Goal: Task Accomplishment & Management: Use online tool/utility

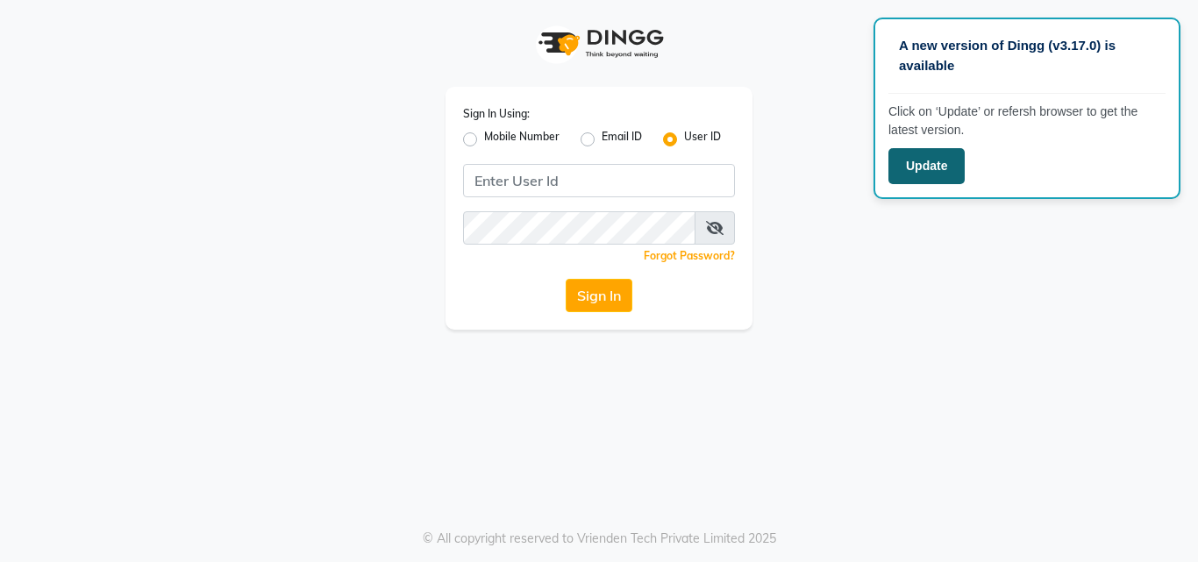
click at [932, 171] on button "Update" at bounding box center [926, 166] width 76 height 36
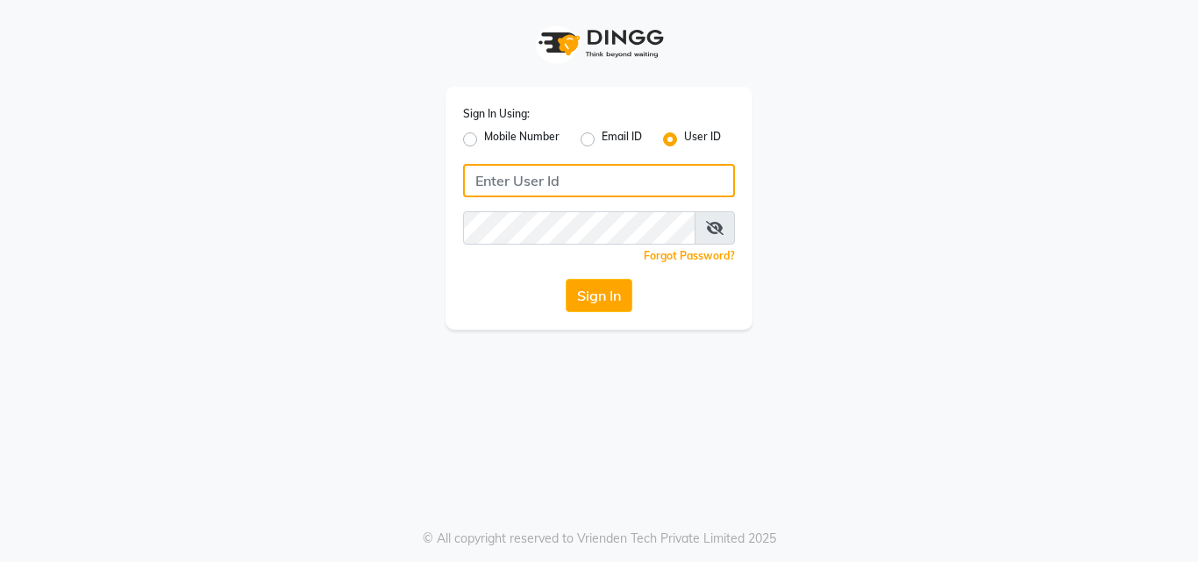
click at [548, 182] on input "Username" at bounding box center [599, 180] width 272 height 33
type input "pristinesalon"
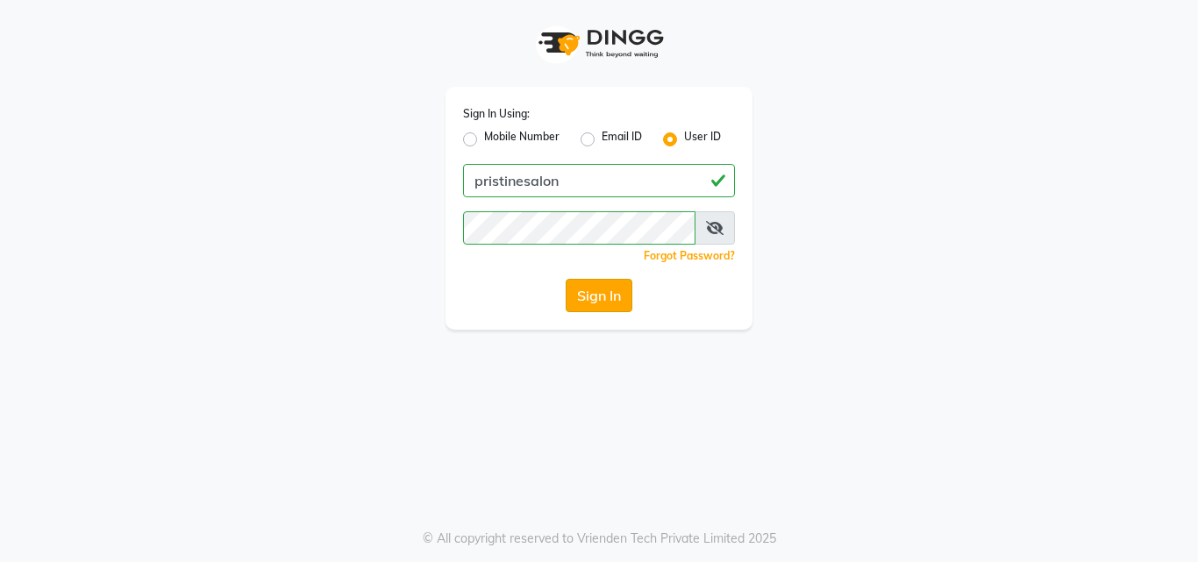
click at [582, 305] on button "Sign In" at bounding box center [598, 295] width 67 height 33
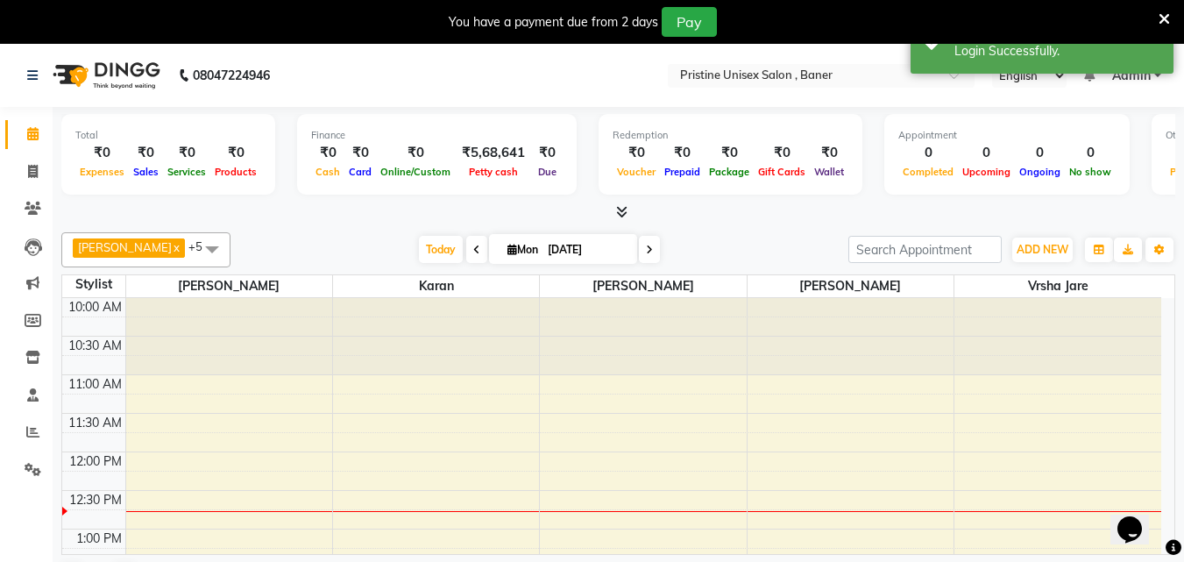
click at [1160, 14] on icon at bounding box center [1164, 19] width 11 height 16
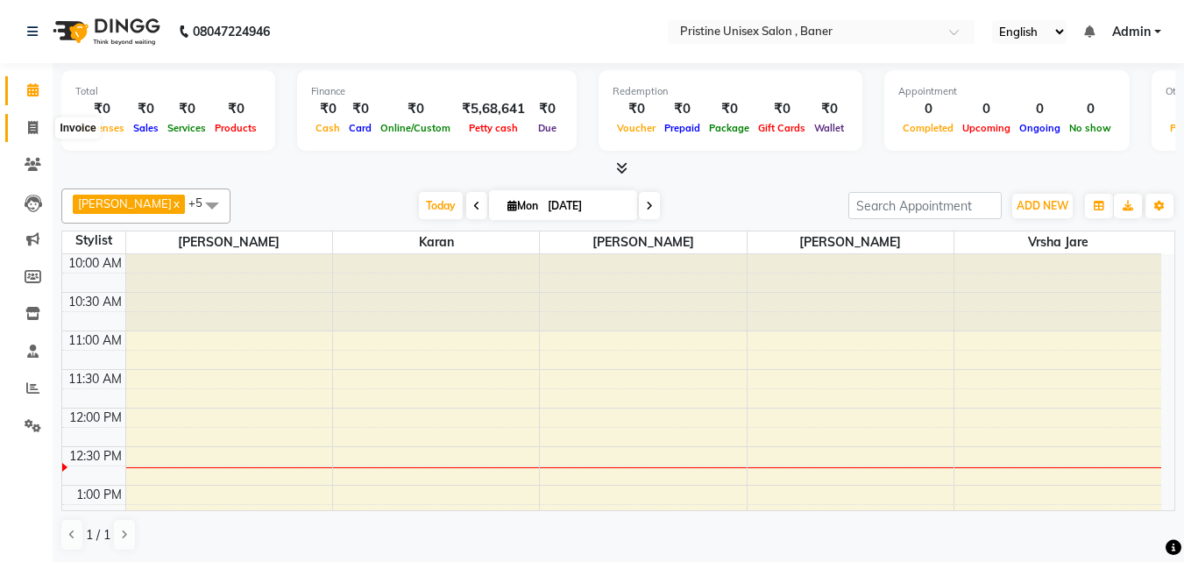
click at [37, 125] on icon at bounding box center [33, 127] width 10 height 13
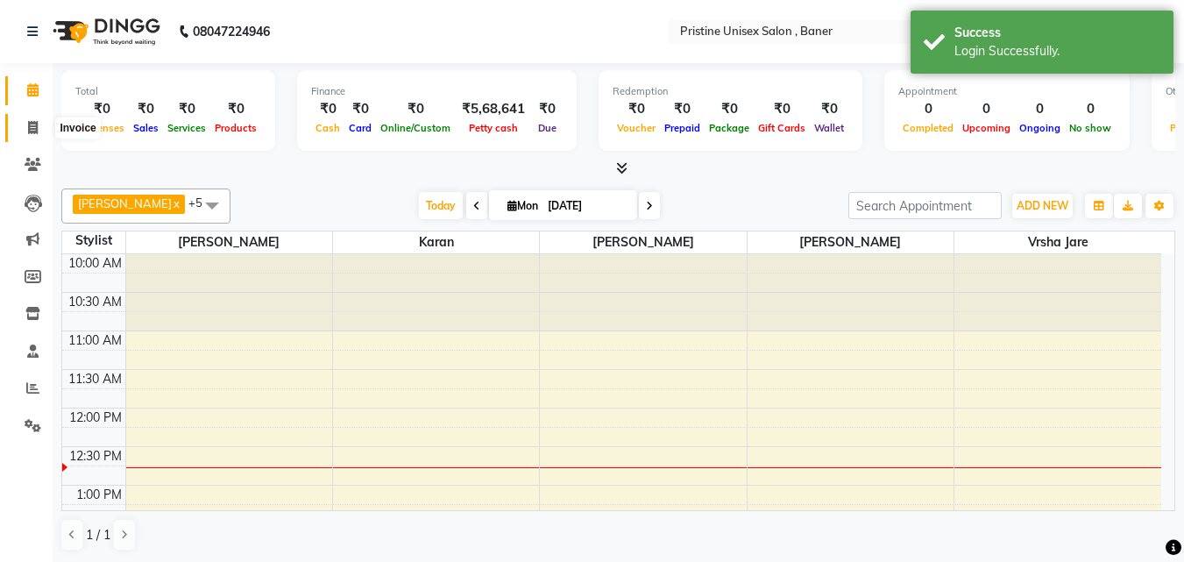
select select "service"
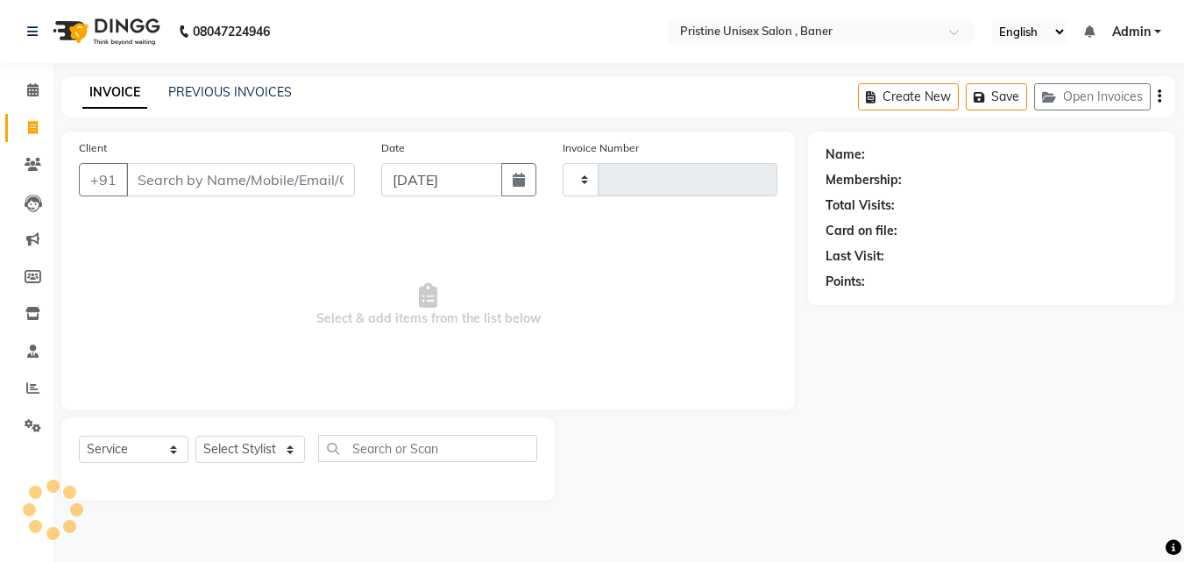
type input "1004"
select select "6610"
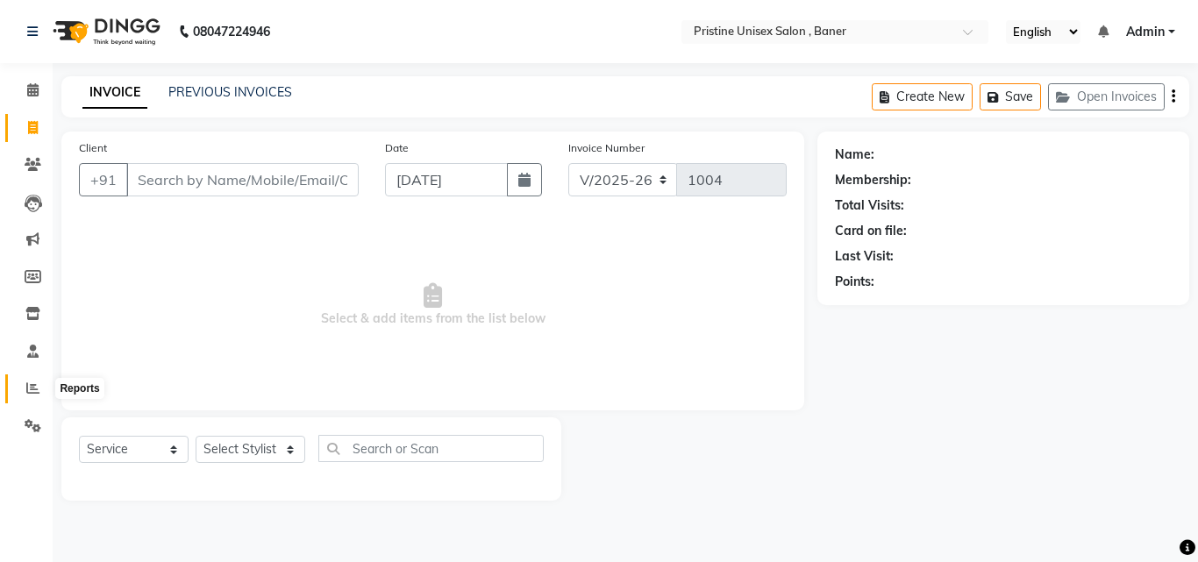
click at [22, 382] on span at bounding box center [33, 389] width 31 height 20
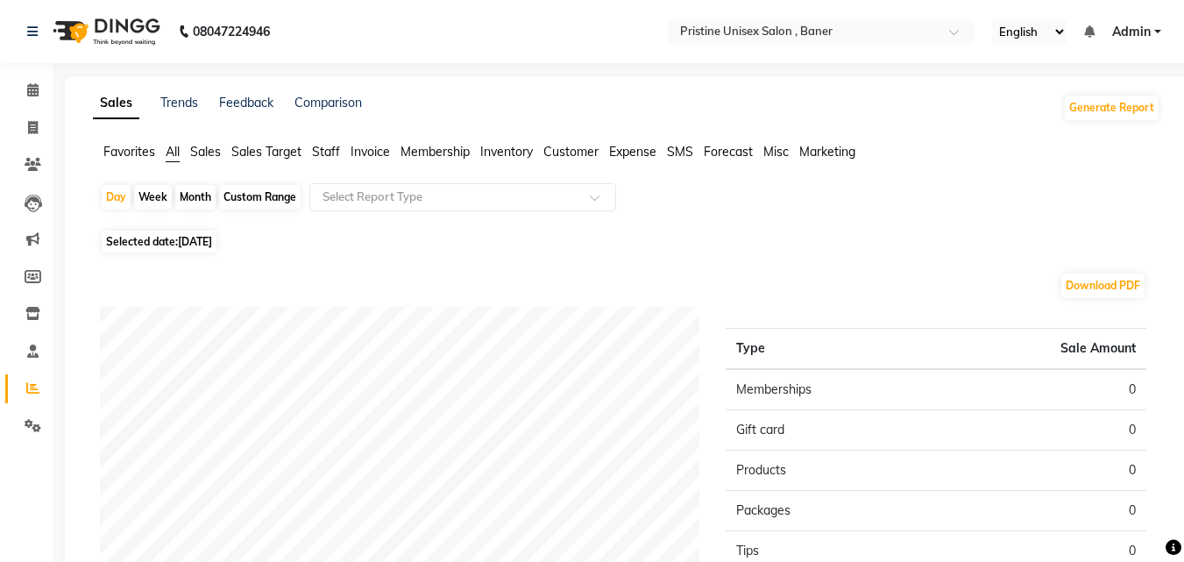
click at [273, 194] on div "Custom Range" at bounding box center [260, 197] width 82 height 25
select select "9"
select select "2025"
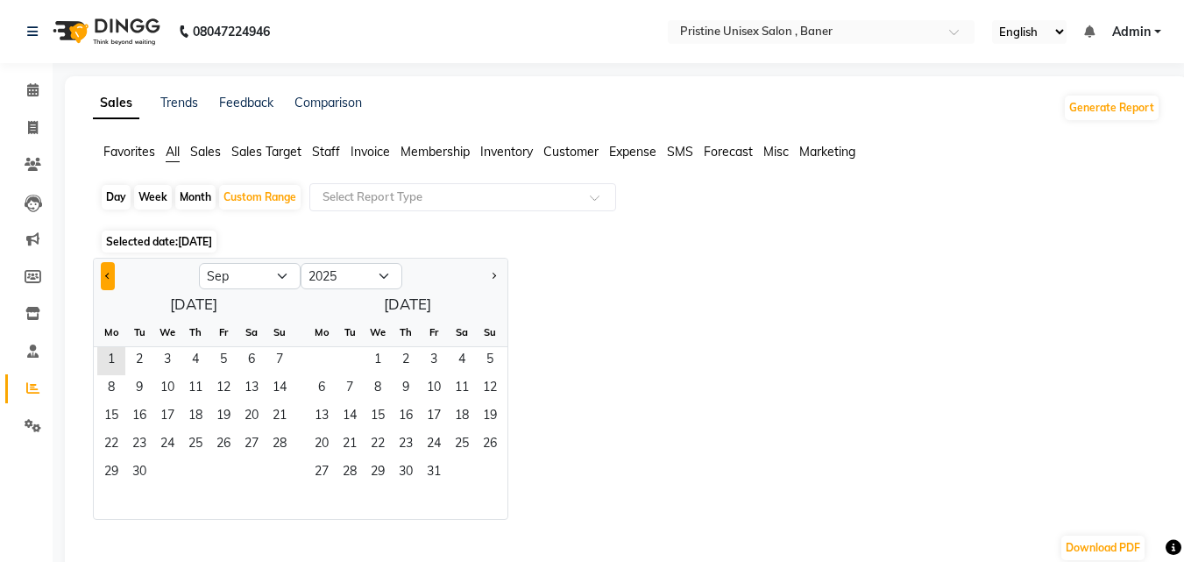
click at [110, 274] on button "Previous month" at bounding box center [108, 276] width 14 height 28
select select "8"
click at [222, 353] on span "1" at bounding box center [224, 361] width 28 height 28
click at [280, 463] on span "31" at bounding box center [280, 473] width 28 height 28
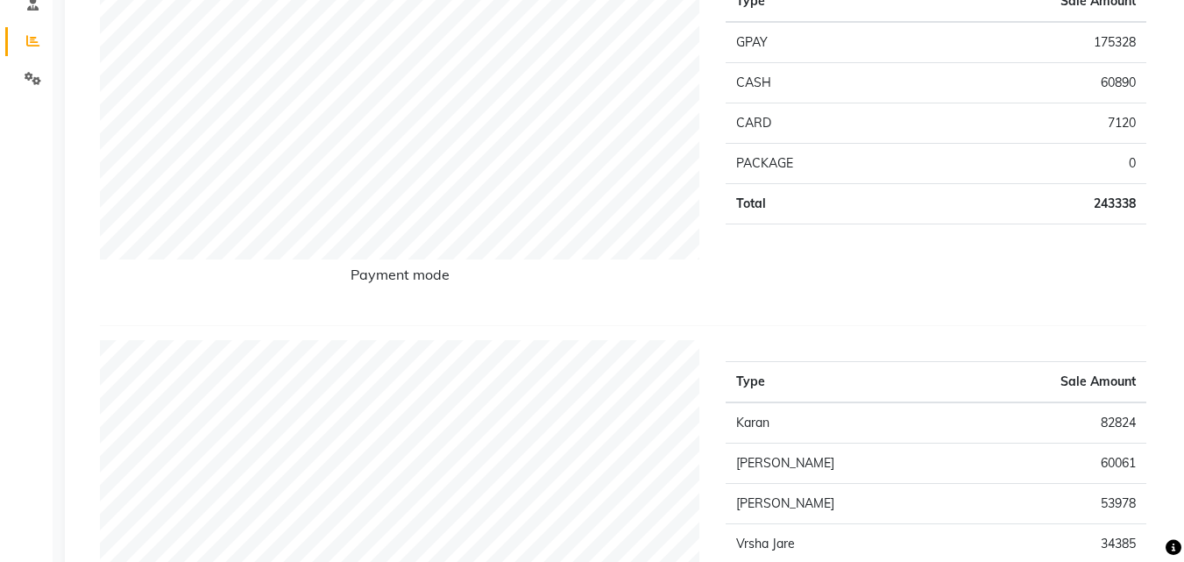
scroll to position [175, 0]
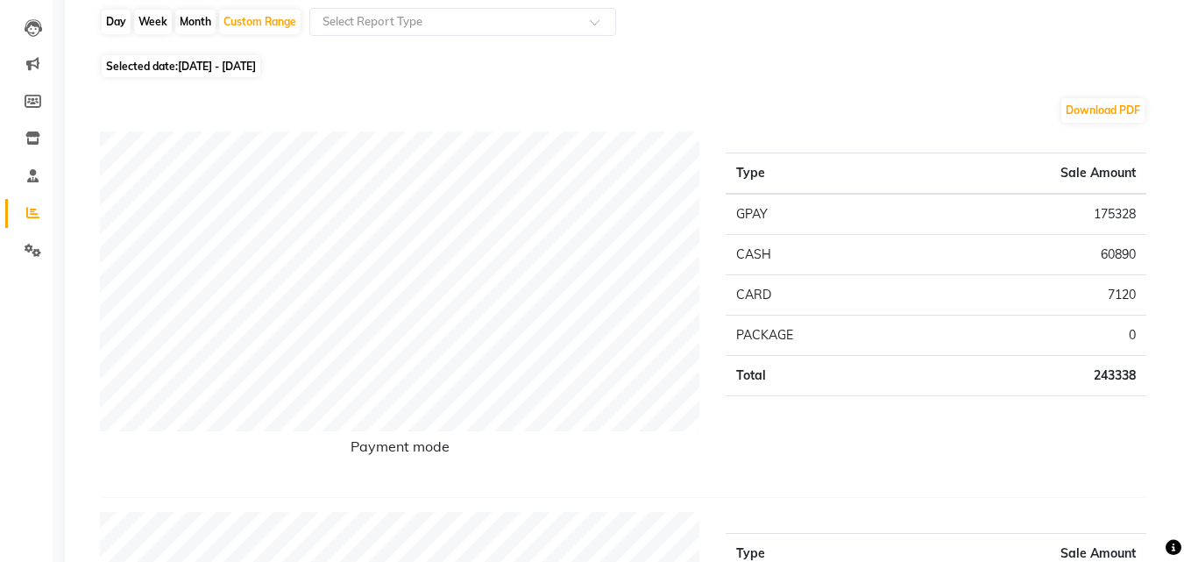
click at [866, 448] on div "Type Sale Amount GPAY 175328 CASH 60890 CARD 7120 PACKAGE 0 Total 243338" at bounding box center [936, 307] width 447 height 352
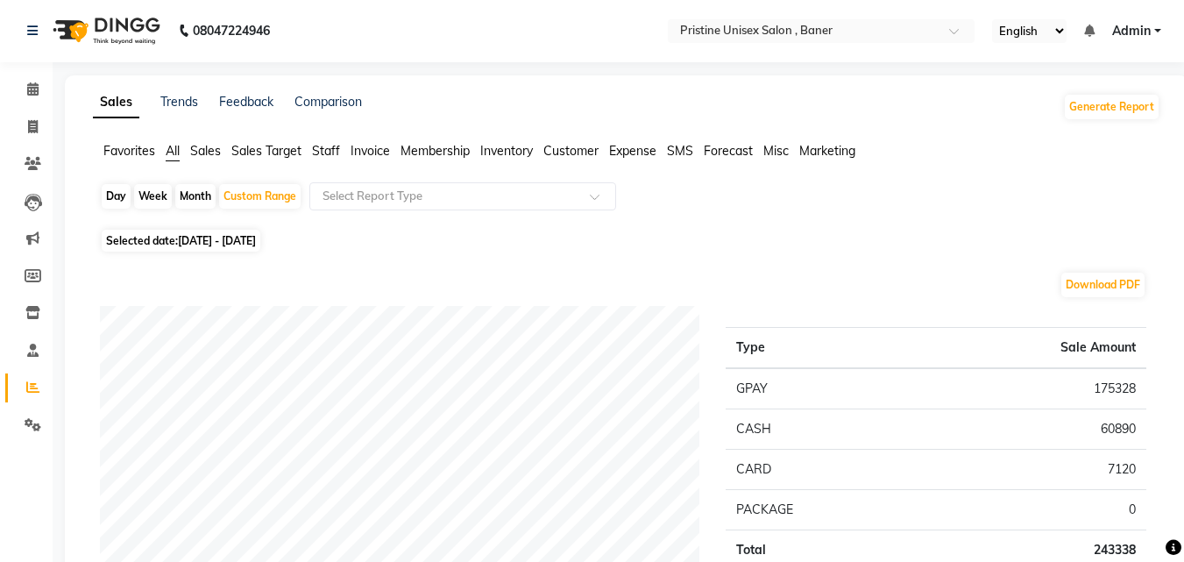
scroll to position [0, 0]
click at [276, 199] on div "Custom Range" at bounding box center [260, 197] width 82 height 25
select select "8"
select select "2025"
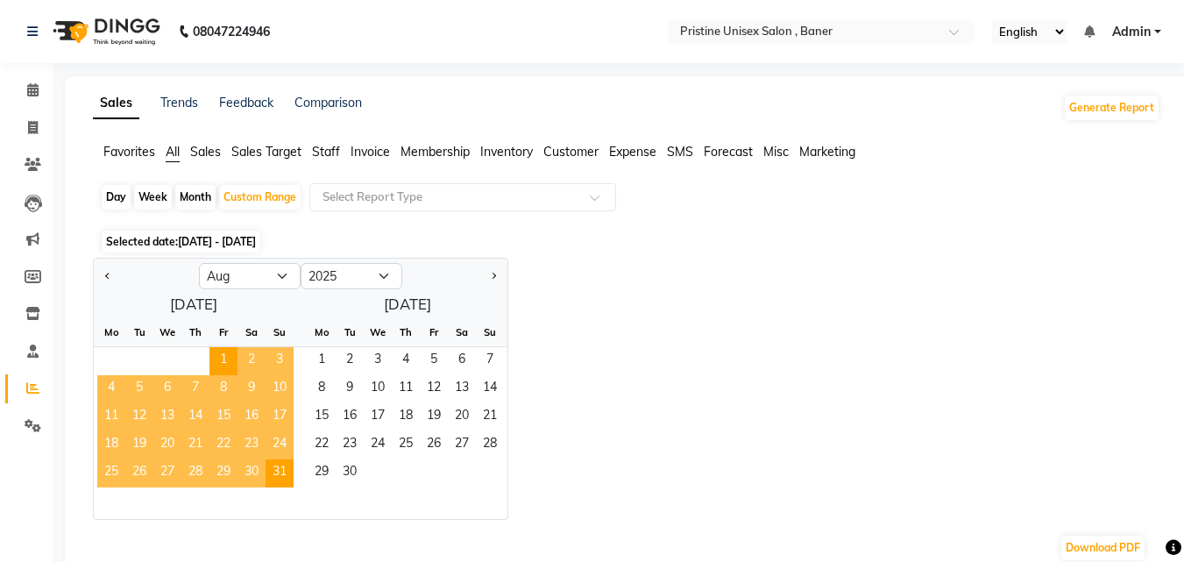
click at [330, 147] on span "Staff" at bounding box center [326, 152] width 28 height 16
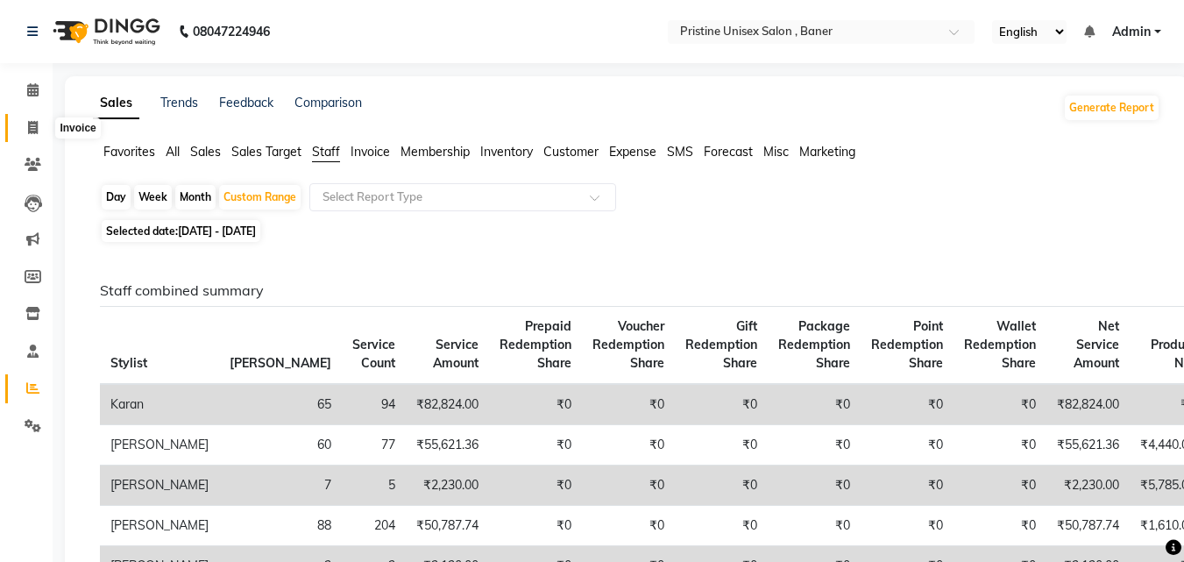
click at [32, 127] on icon at bounding box center [33, 127] width 10 height 13
select select "service"
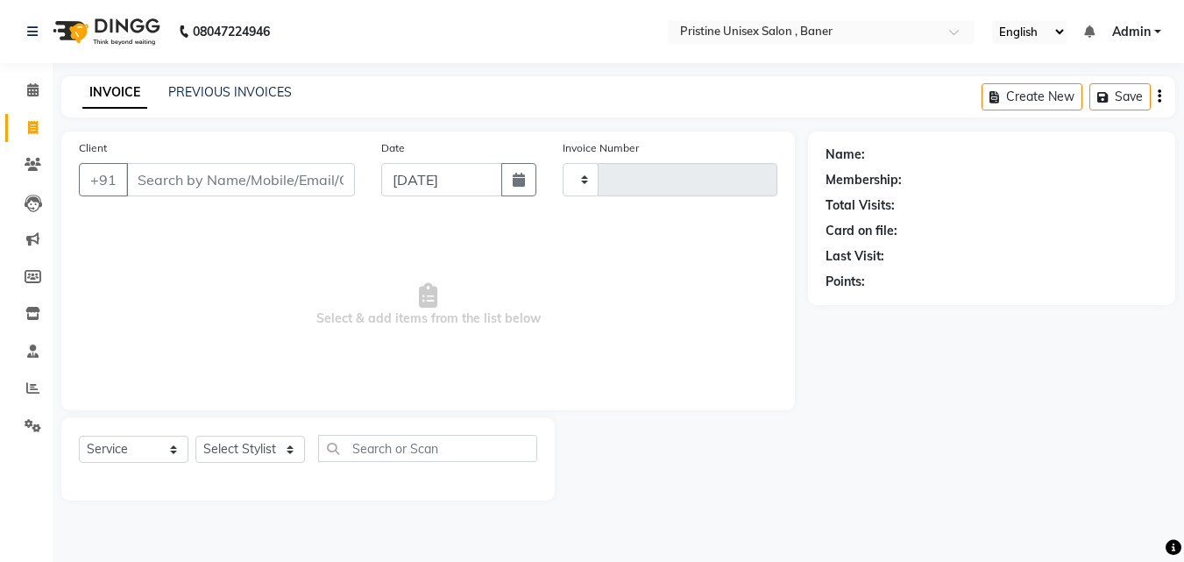
type input "1004"
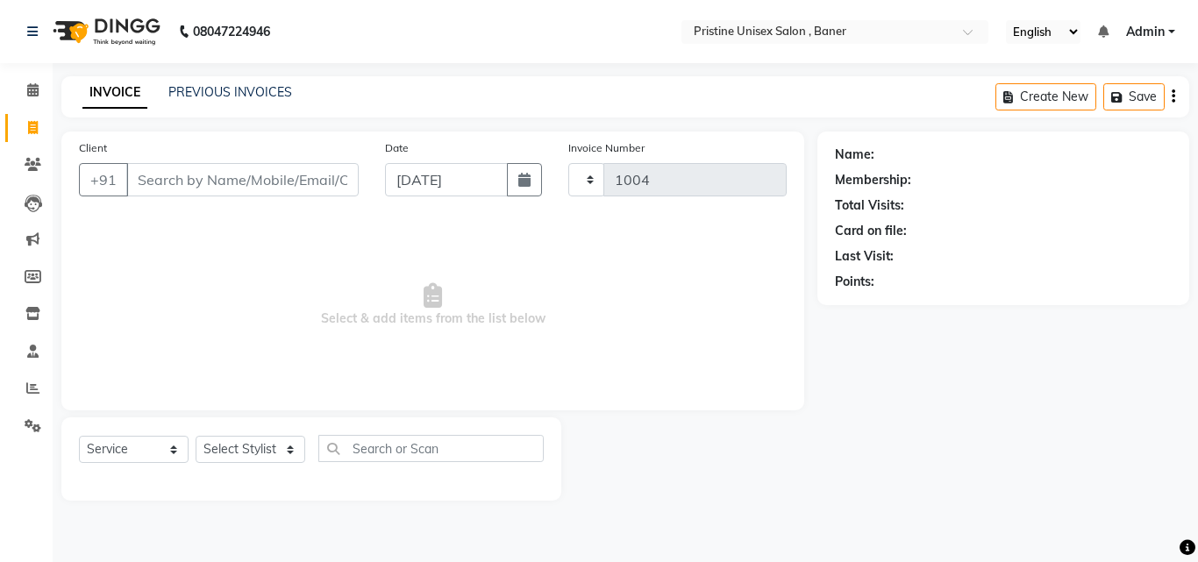
select select "6610"
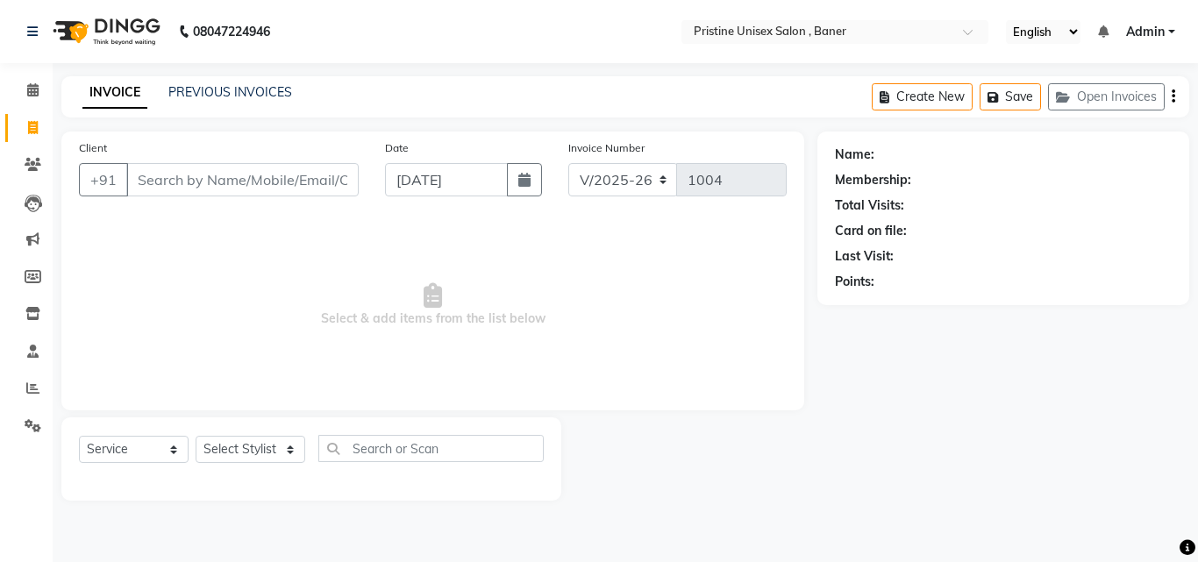
click at [379, 96] on div "INVOICE PREVIOUS INVOICES Create New Save Open Invoices" at bounding box center [624, 96] width 1127 height 41
click at [429, 373] on span "Select & add items from the list below" at bounding box center [432, 304] width 707 height 175
click at [208, 184] on input "Client" at bounding box center [242, 179] width 232 height 33
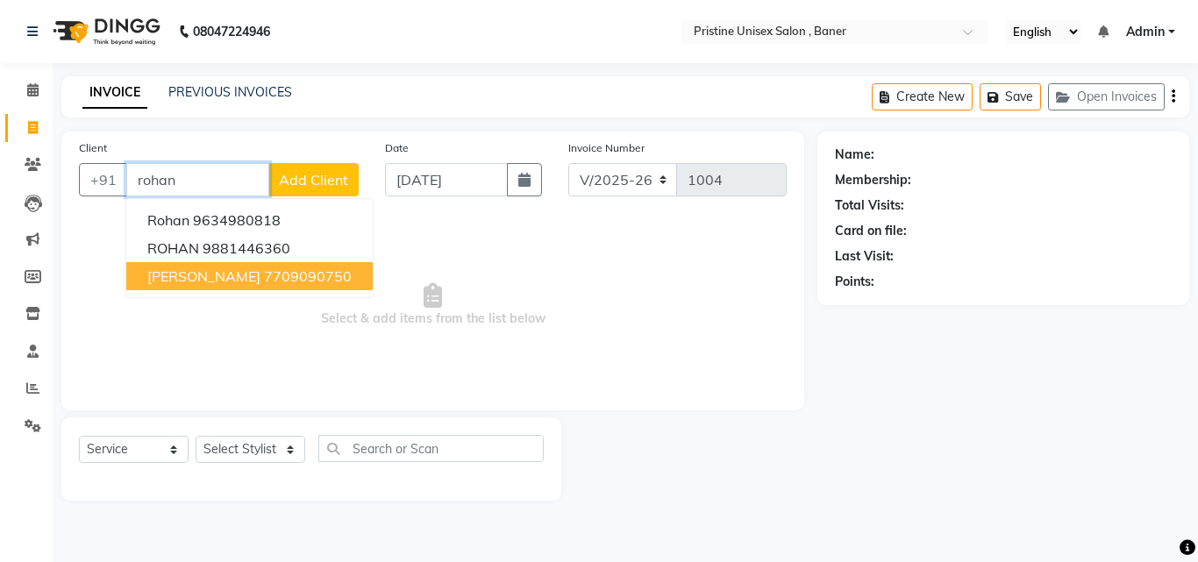
click at [236, 281] on span "Rohan Deshmane" at bounding box center [203, 276] width 113 height 18
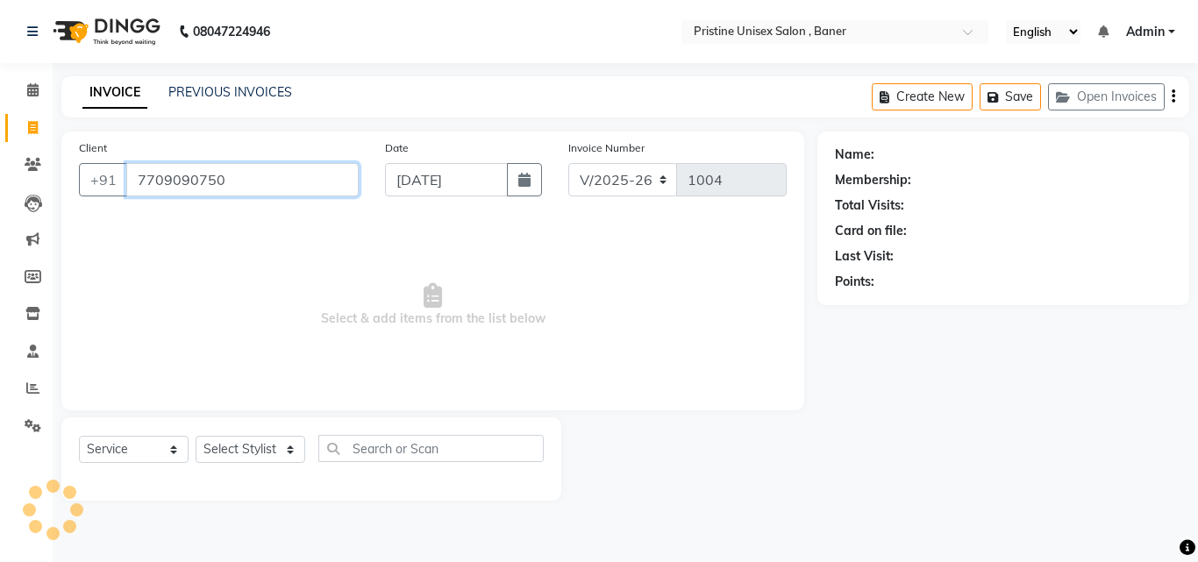
type input "7709090750"
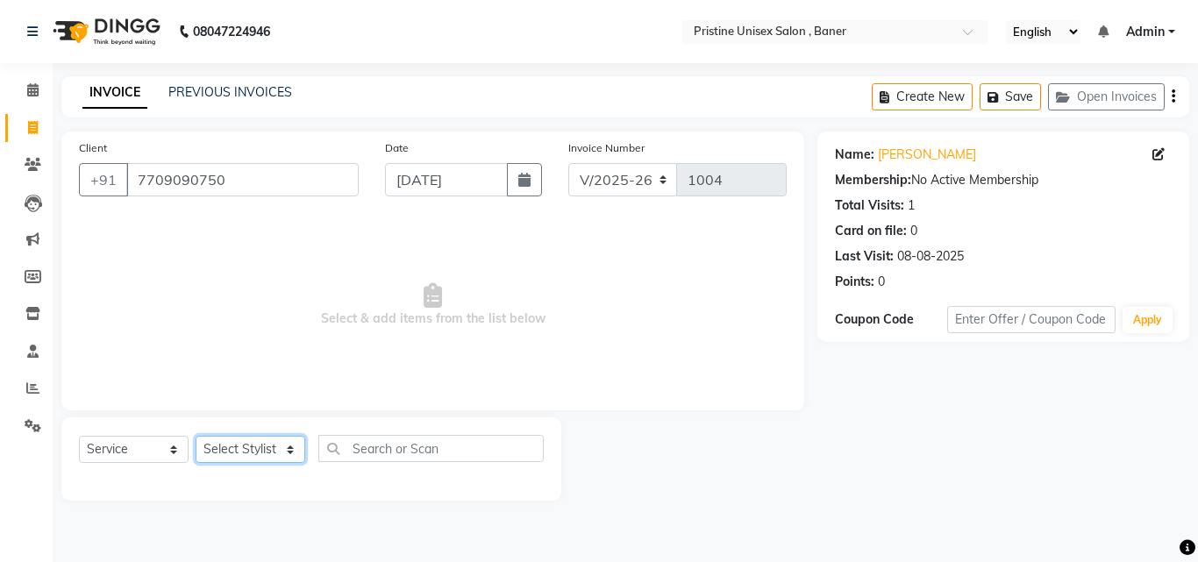
drag, startPoint x: 284, startPoint y: 436, endPoint x: 280, endPoint y: 448, distance: 13.0
click at [284, 437] on select "Select Stylist ABHISHEKH Jaya Shinde Karan Mahesh Rasal Mohd Monish Ahmed monik…" at bounding box center [250, 449] width 110 height 27
select select "51203"
click at [195, 436] on select "Select Stylist ABHISHEKH Jaya Shinde Karan Mahesh Rasal Mohd Monish Ahmed monik…" at bounding box center [250, 449] width 110 height 27
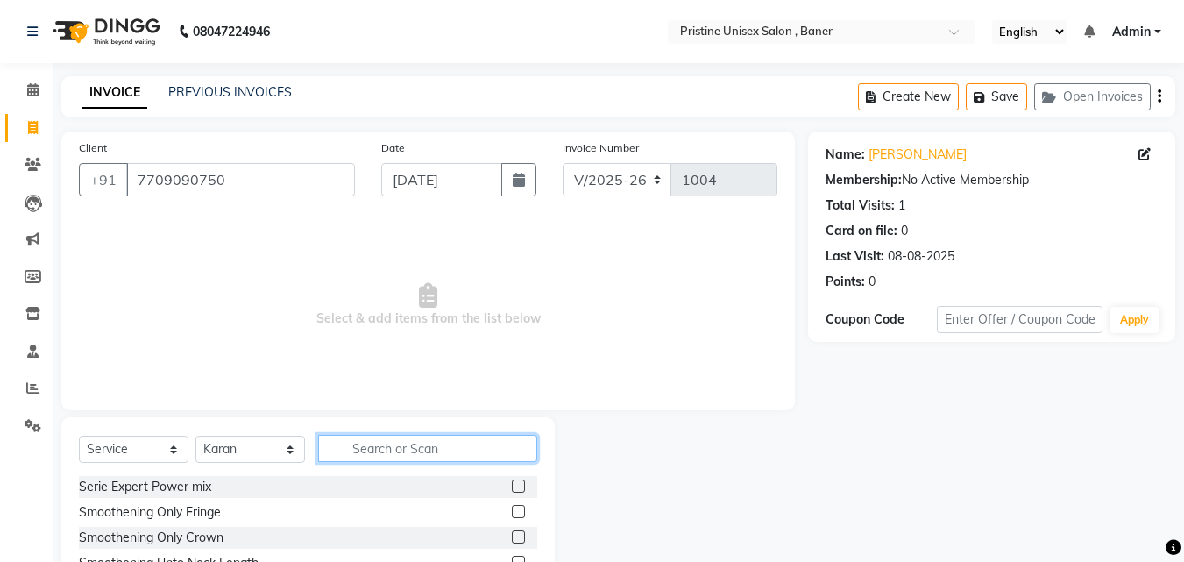
click at [374, 452] on input "text" at bounding box center [427, 448] width 219 height 27
type input "hair cut"
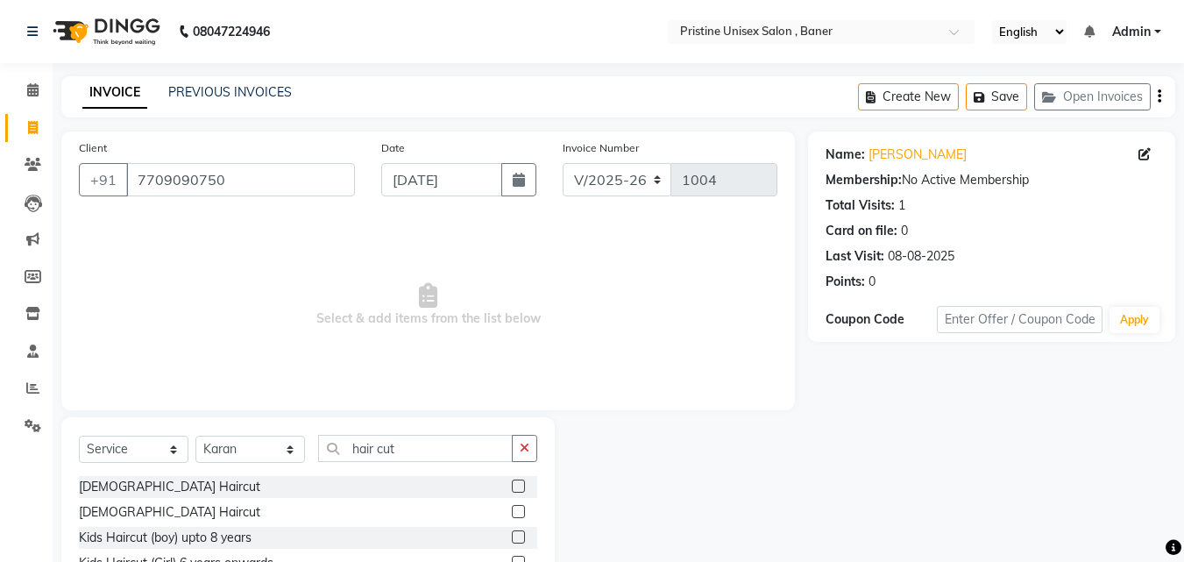
click at [512, 484] on label at bounding box center [518, 486] width 13 height 13
click at [512, 484] on input "checkbox" at bounding box center [517, 486] width 11 height 11
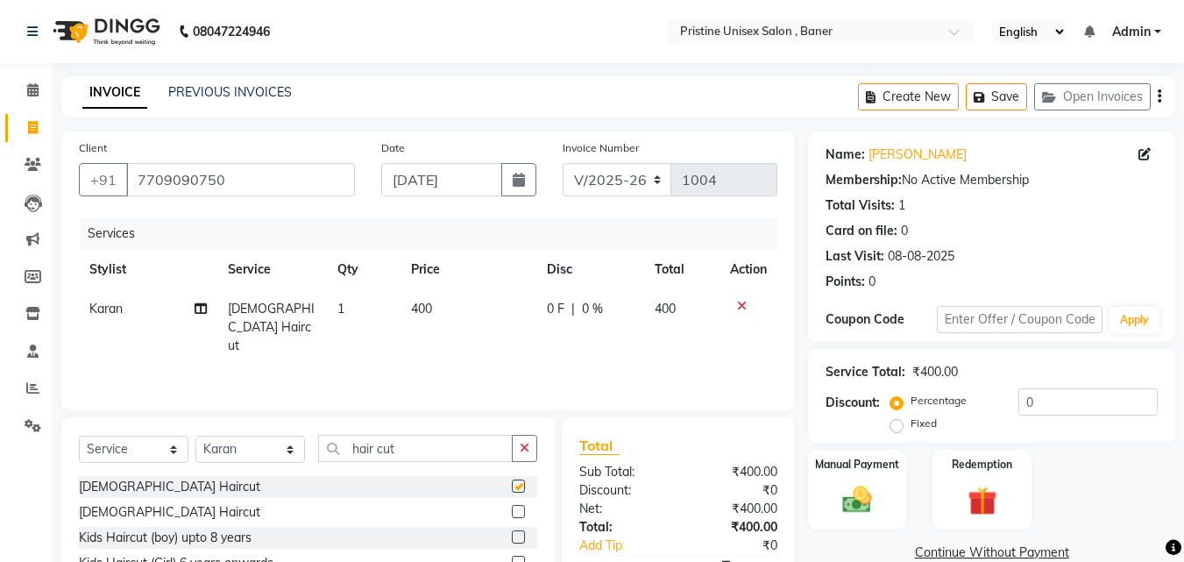
checkbox input "false"
click at [1026, 397] on input "0" at bounding box center [1088, 401] width 139 height 27
type input "20"
click at [1099, 480] on div "Manual Payment Redemption" at bounding box center [992, 490] width 394 height 80
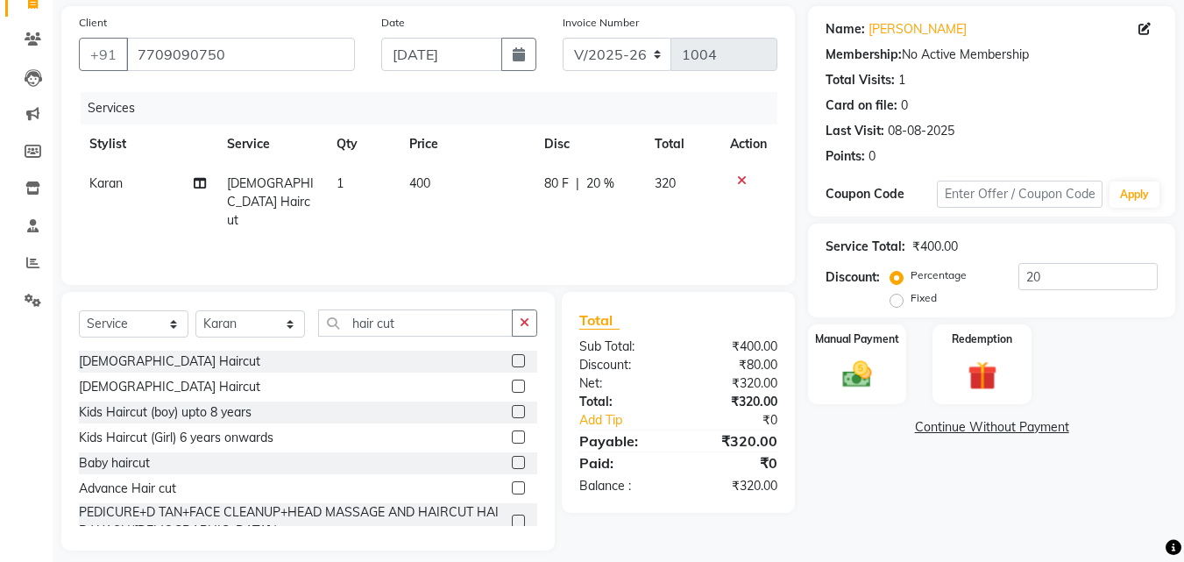
scroll to position [140, 0]
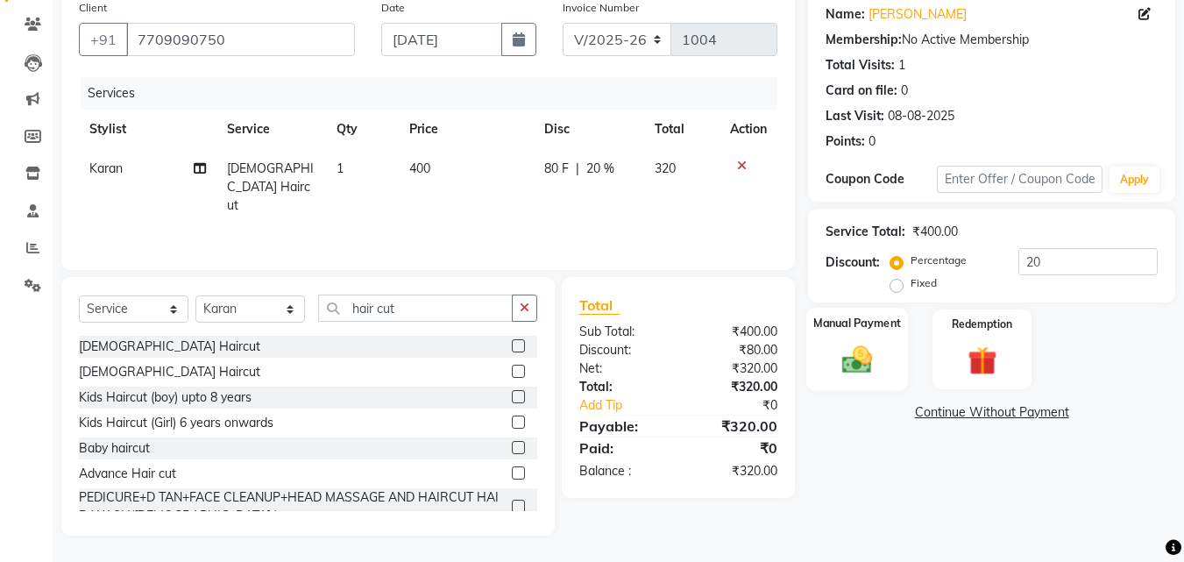
click at [849, 359] on img at bounding box center [857, 359] width 49 height 35
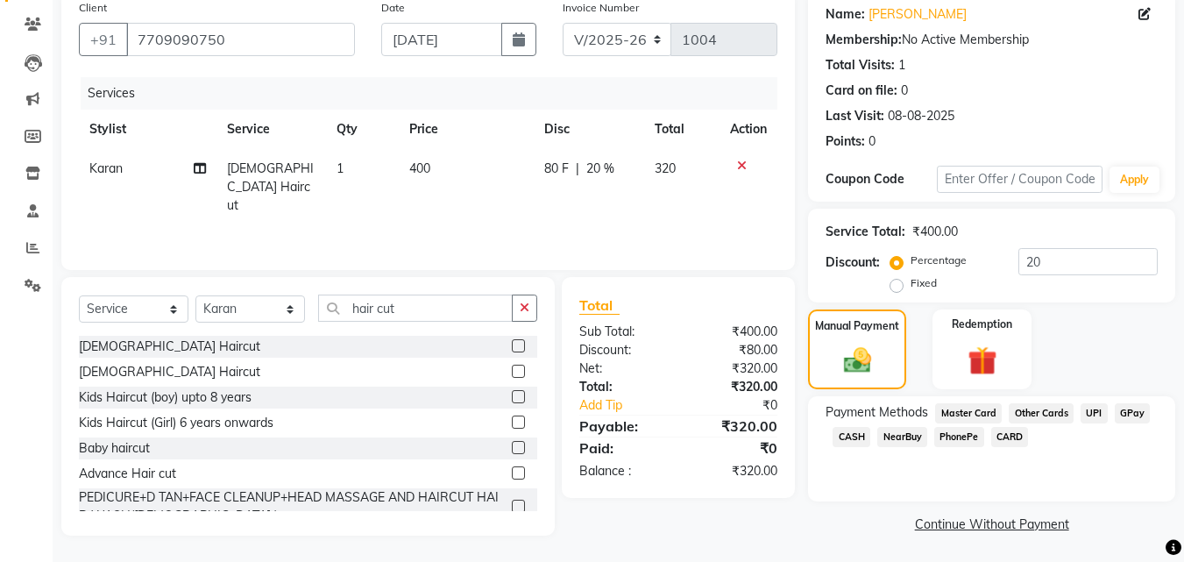
click at [1127, 414] on span "GPay" at bounding box center [1133, 413] width 36 height 20
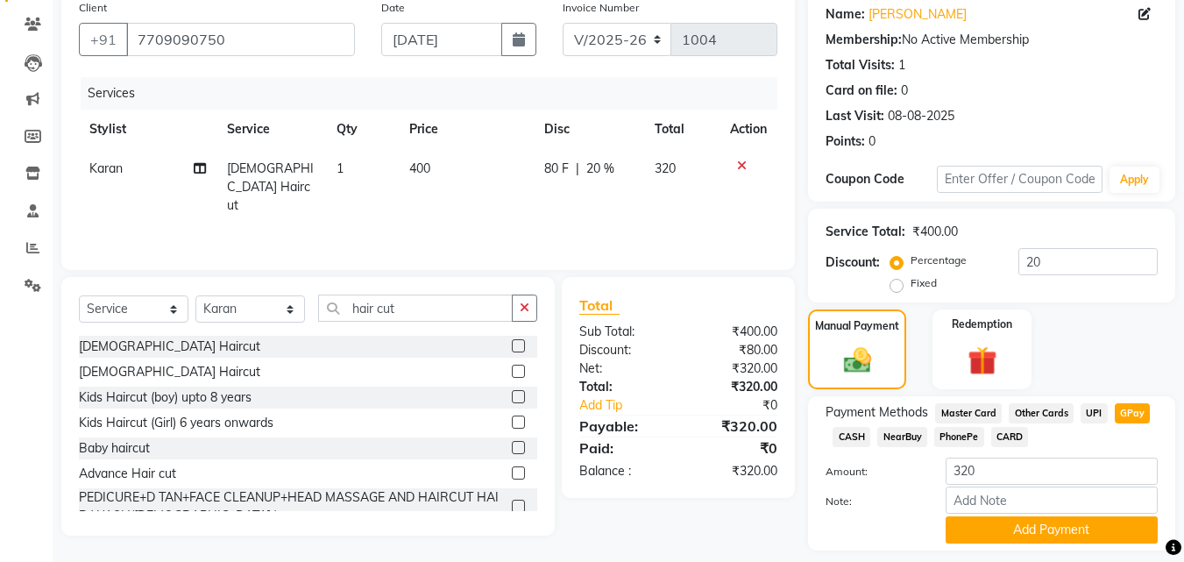
scroll to position [191, 0]
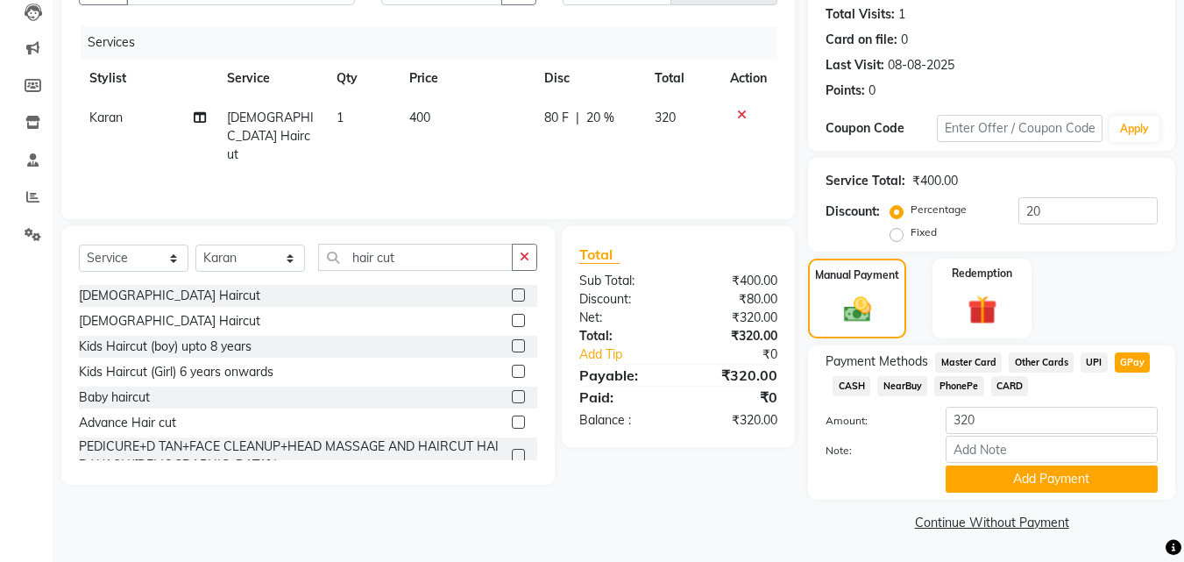
click at [1055, 507] on div "Name: Rohan Deshmane Membership: No Active Membership Total Visits: 1 Card on f…" at bounding box center [998, 237] width 380 height 595
click at [1042, 475] on button "Add Payment" at bounding box center [1052, 479] width 212 height 27
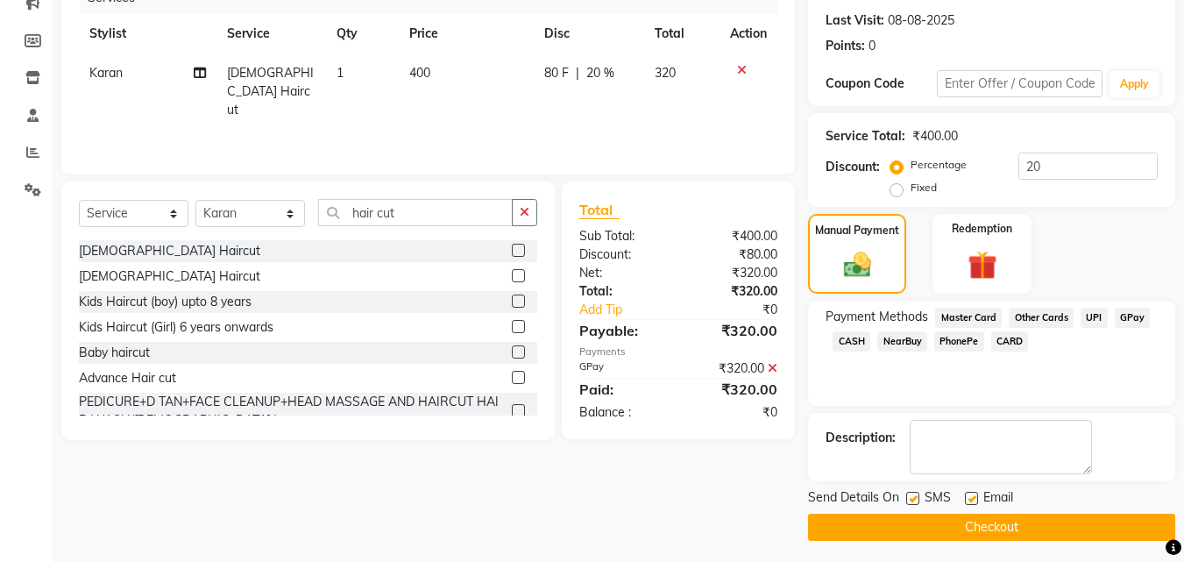
scroll to position [241, 0]
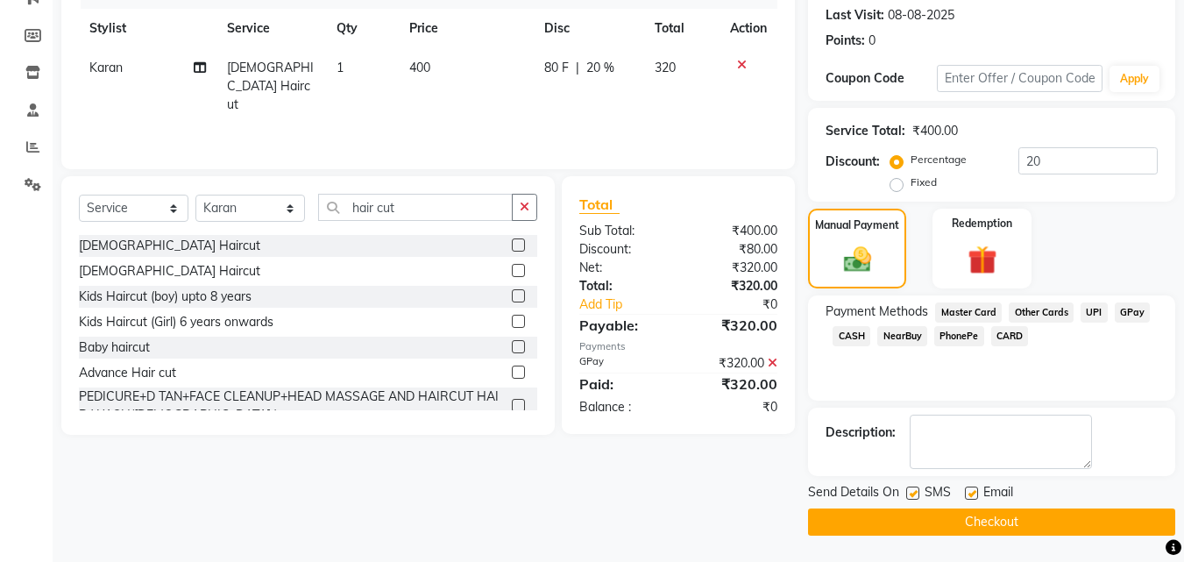
click at [1015, 521] on button "Checkout" at bounding box center [991, 521] width 367 height 27
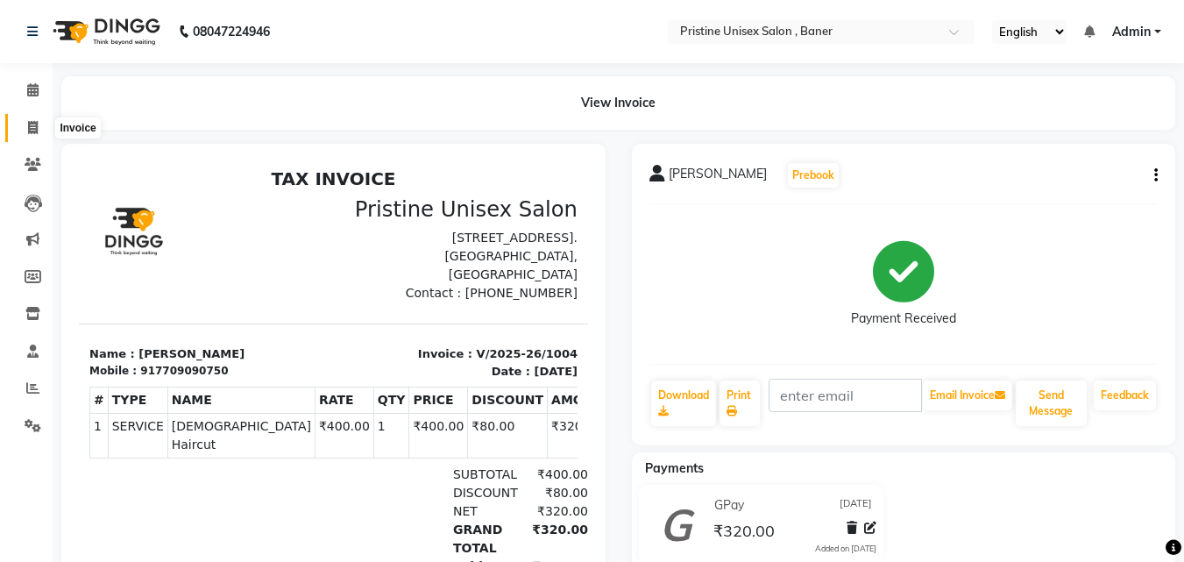
click at [28, 124] on icon at bounding box center [33, 127] width 10 height 13
select select "service"
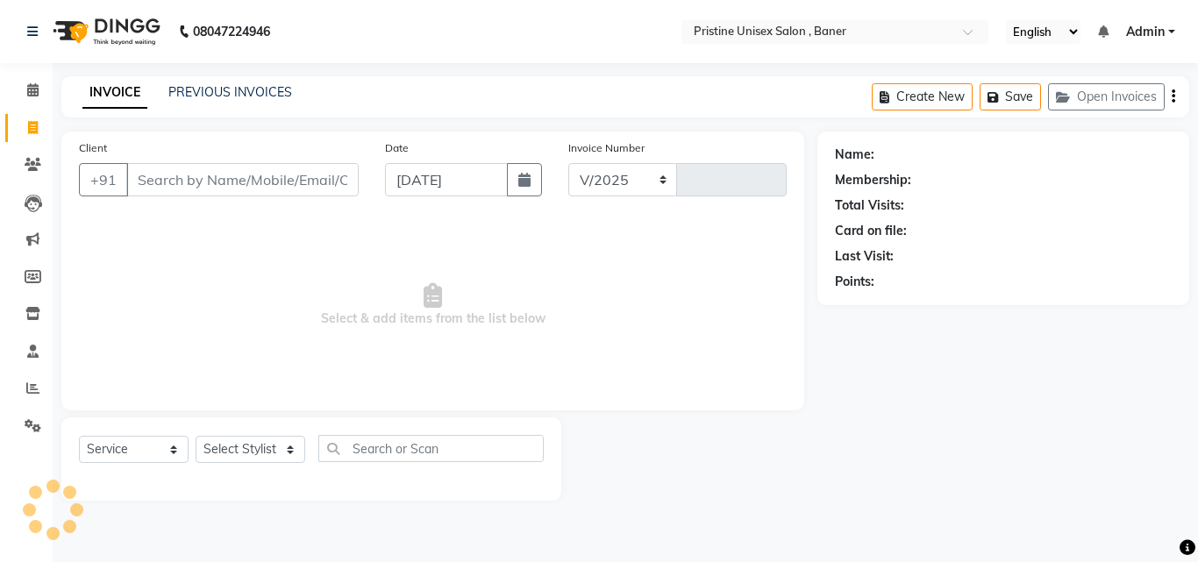
select select "6610"
type input "1005"
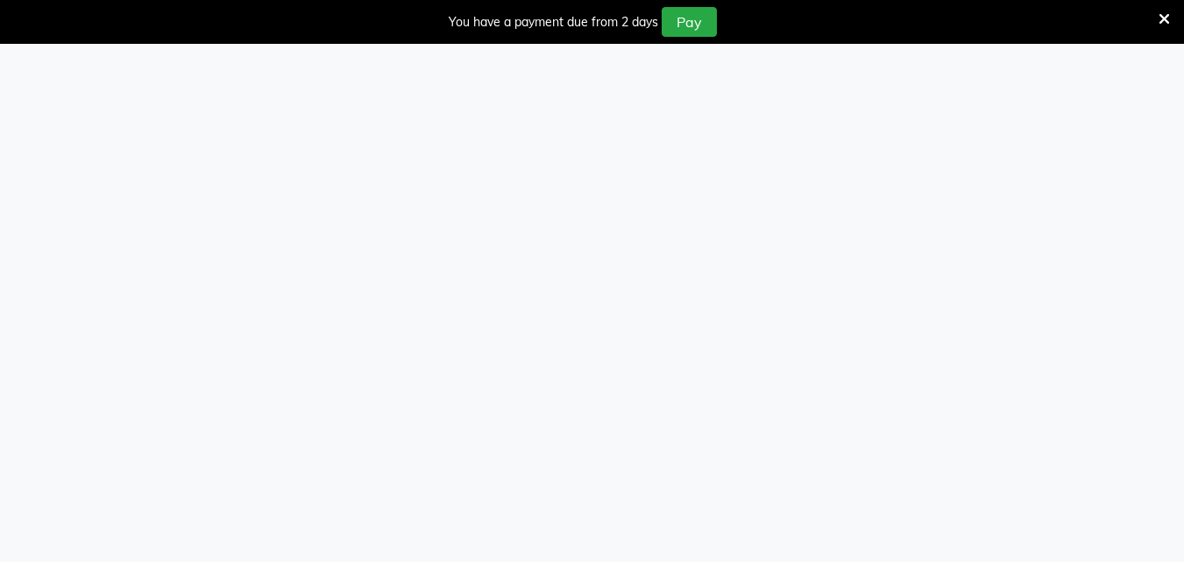
click at [1165, 15] on icon at bounding box center [1164, 19] width 11 height 16
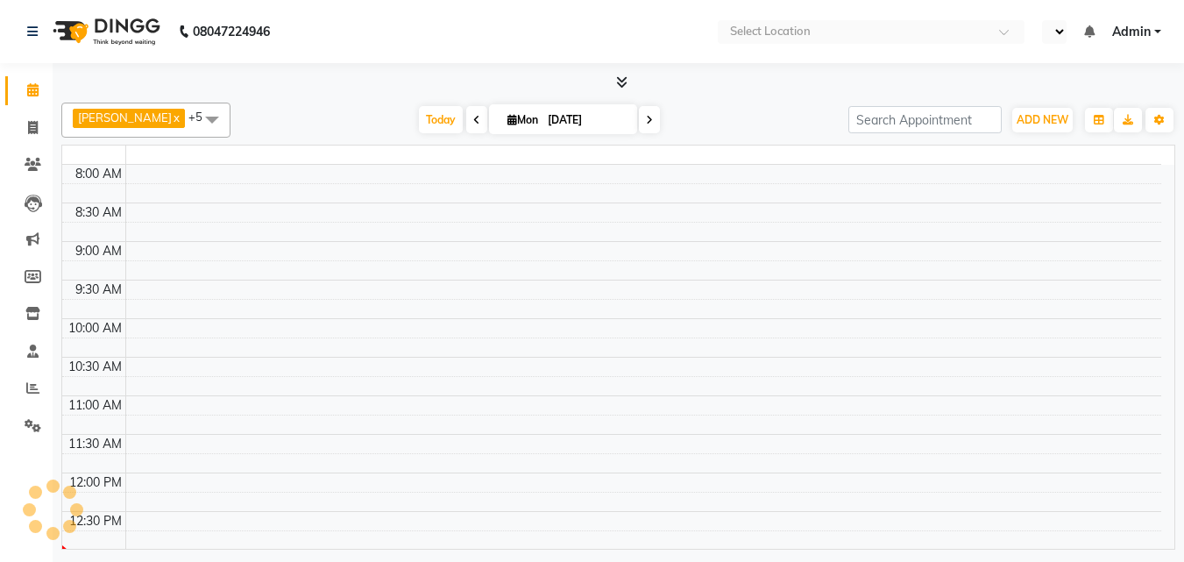
select select "en"
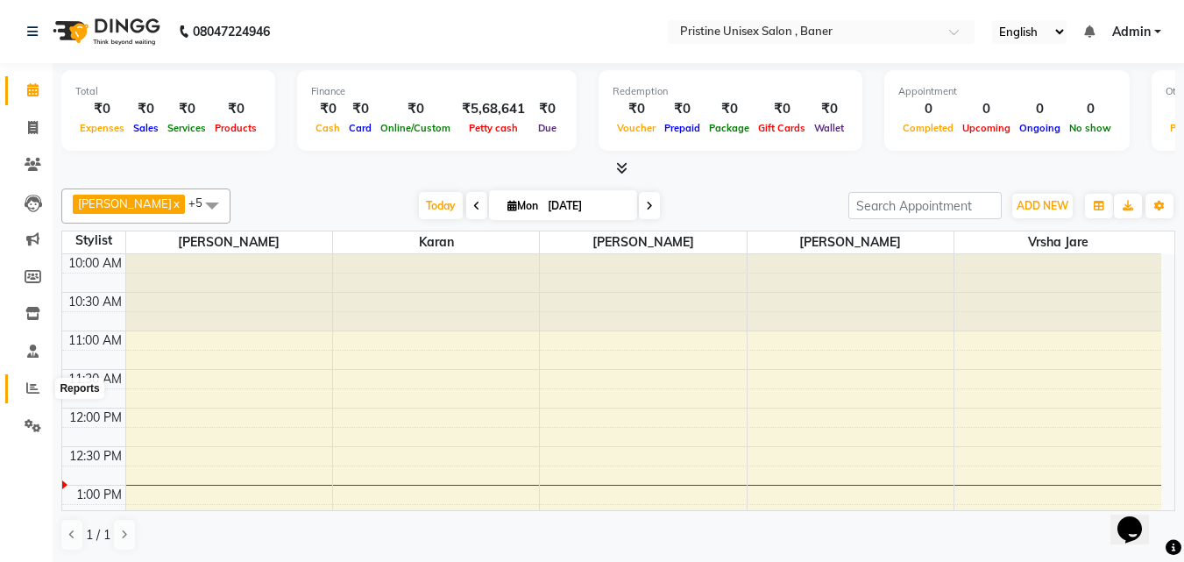
click at [32, 388] on icon at bounding box center [32, 387] width 13 height 13
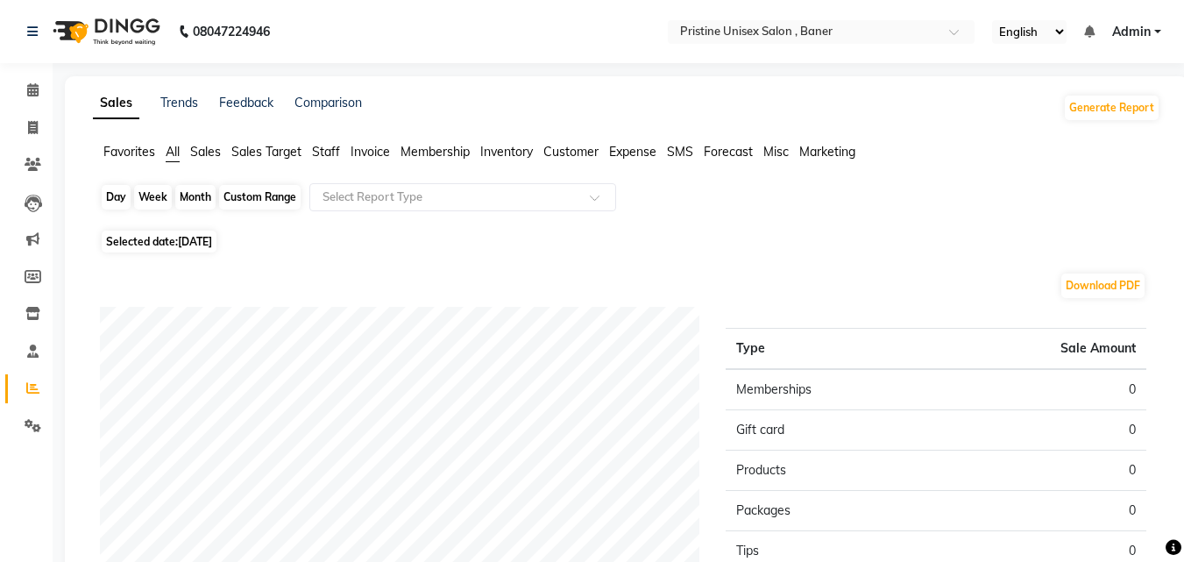
click at [120, 194] on div "Day" at bounding box center [116, 197] width 29 height 25
select select "9"
select select "2025"
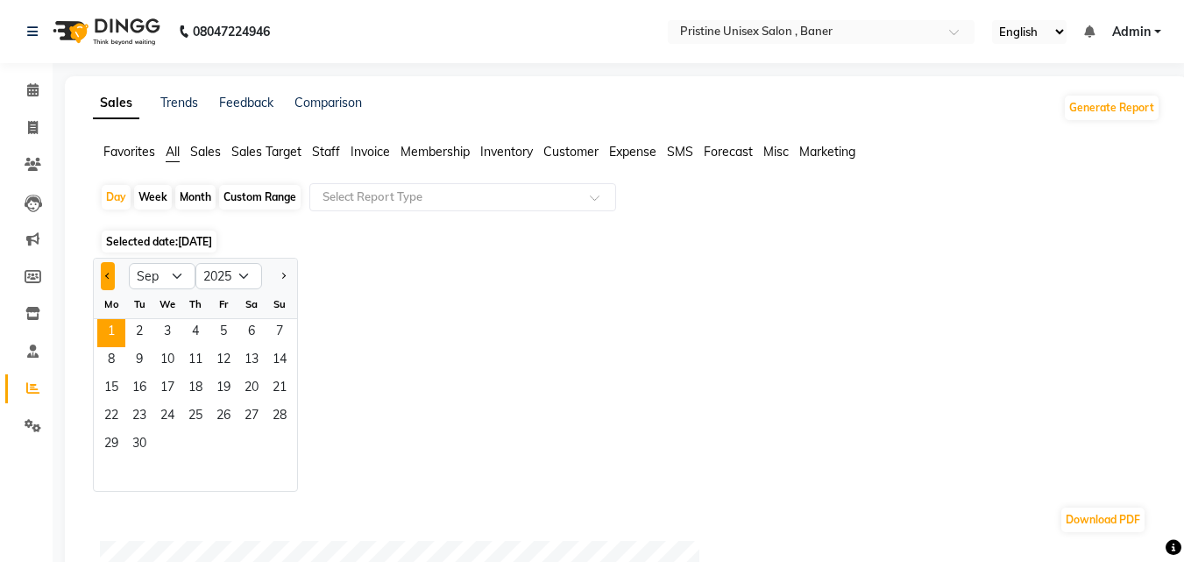
click at [109, 275] on span "Previous month" at bounding box center [108, 275] width 6 height 6
select select "8"
click at [223, 326] on span "1" at bounding box center [224, 333] width 28 height 28
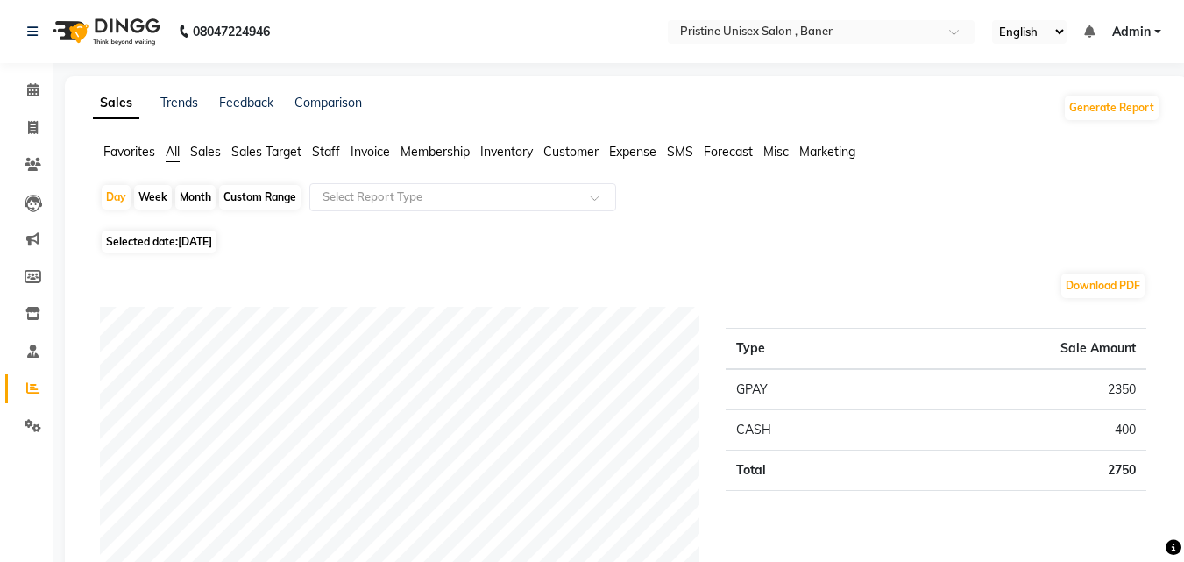
click at [274, 191] on div "Custom Range" at bounding box center [260, 197] width 82 height 25
select select "8"
select select "2025"
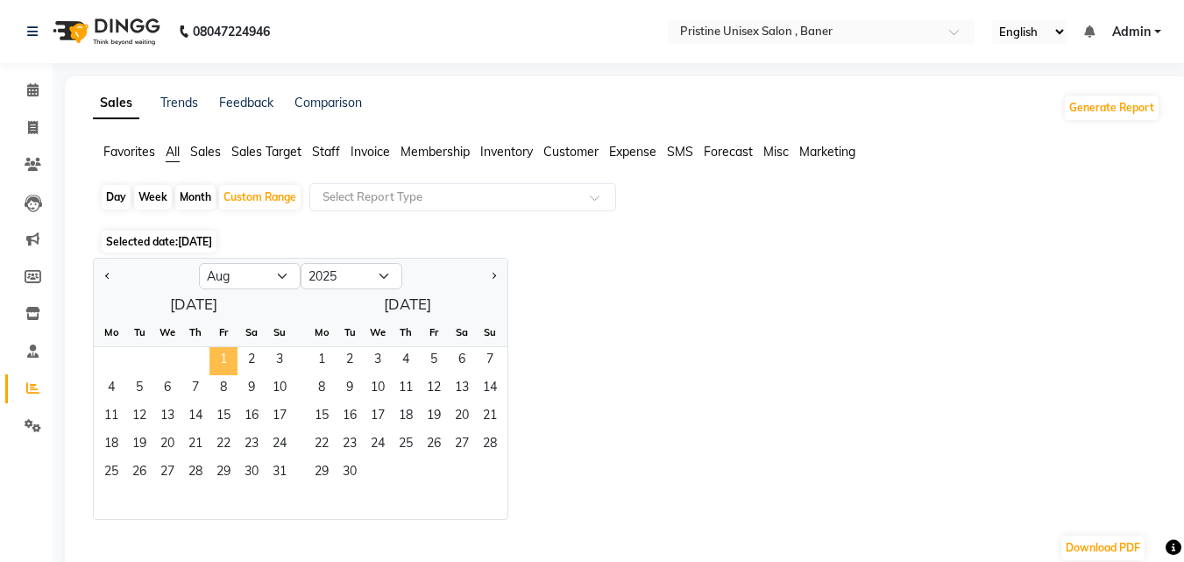
click at [216, 351] on span "1" at bounding box center [224, 361] width 28 height 28
click at [279, 462] on span "31" at bounding box center [280, 473] width 28 height 28
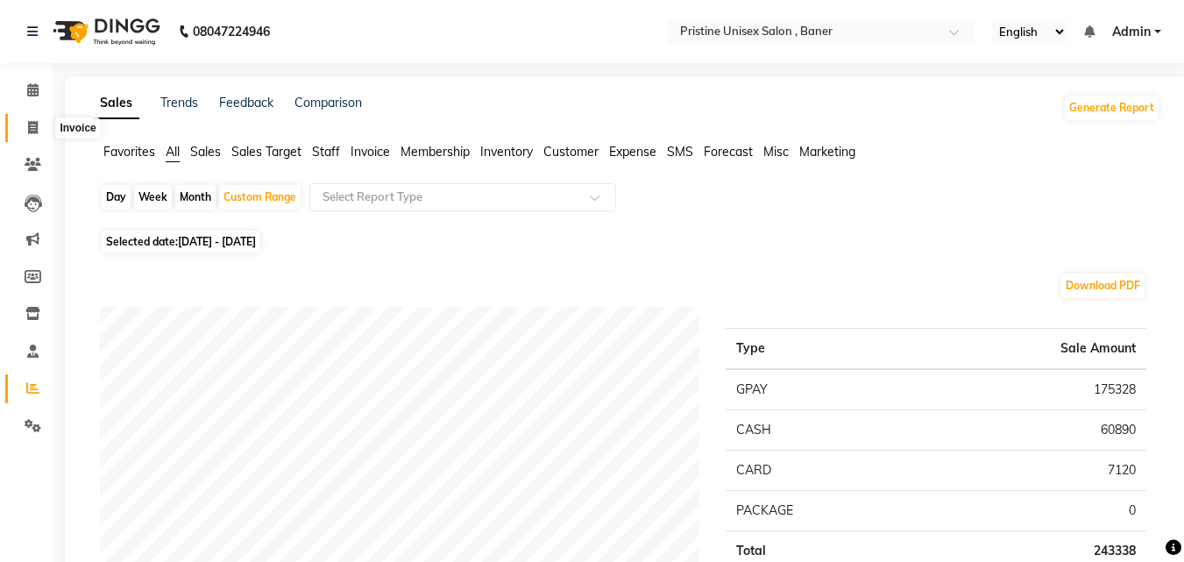
click at [26, 127] on span at bounding box center [33, 128] width 31 height 20
select select "6610"
select select "service"
